Goal: Obtain resource: Download file/media

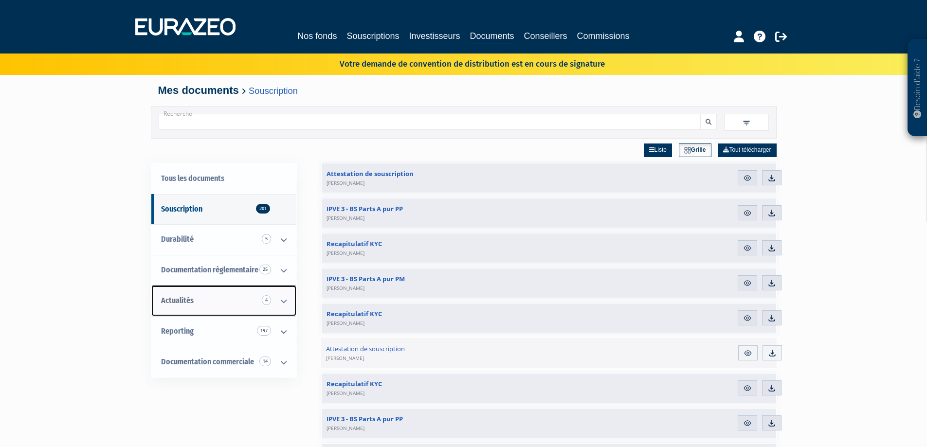
click at [184, 303] on span "Actualités 4" at bounding box center [177, 300] width 33 height 9
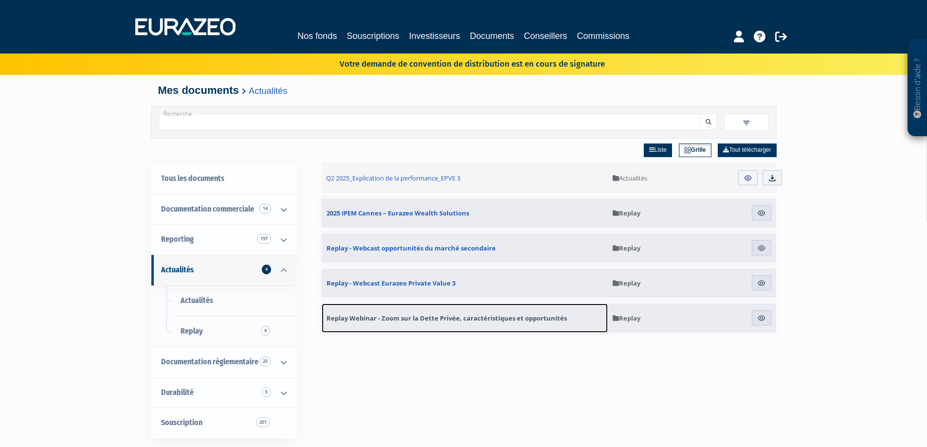
click at [442, 316] on span "Replay Webinar - Zoom sur la Dette Privée, caractéristiques et opportunités" at bounding box center [446, 318] width 240 height 9
